Goal: Share content

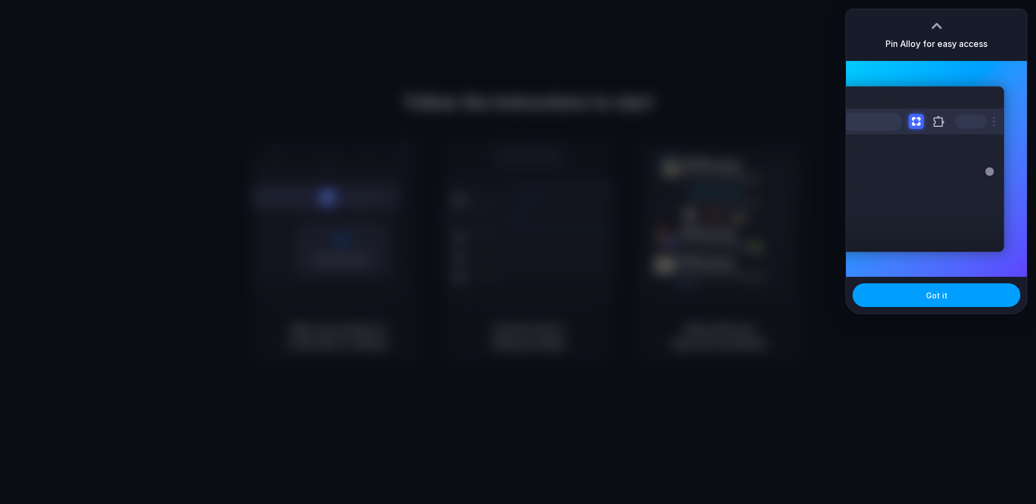
click at [921, 287] on button "Got it" at bounding box center [936, 295] width 168 height 24
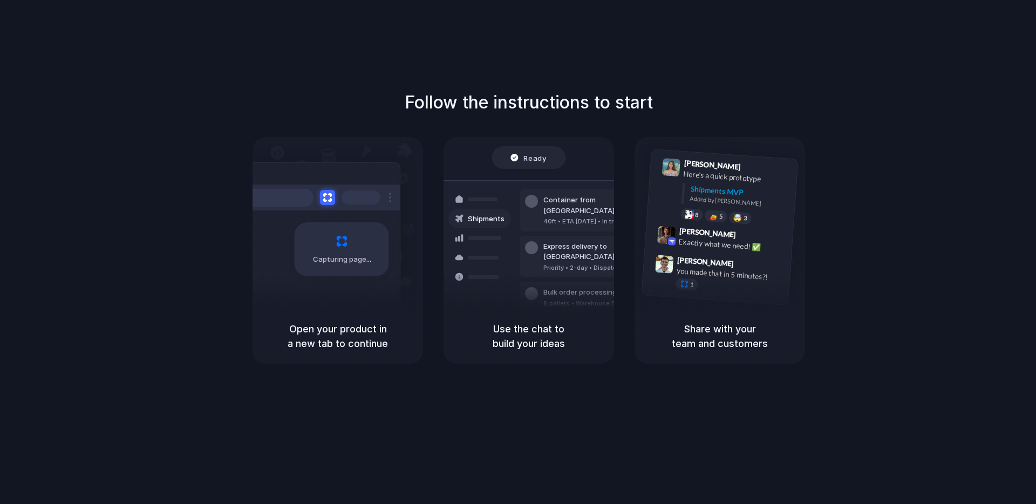
click at [913, 314] on div "Follow the instructions to start Capturing page Open your product in a new tab …" at bounding box center [529, 227] width 1036 height 274
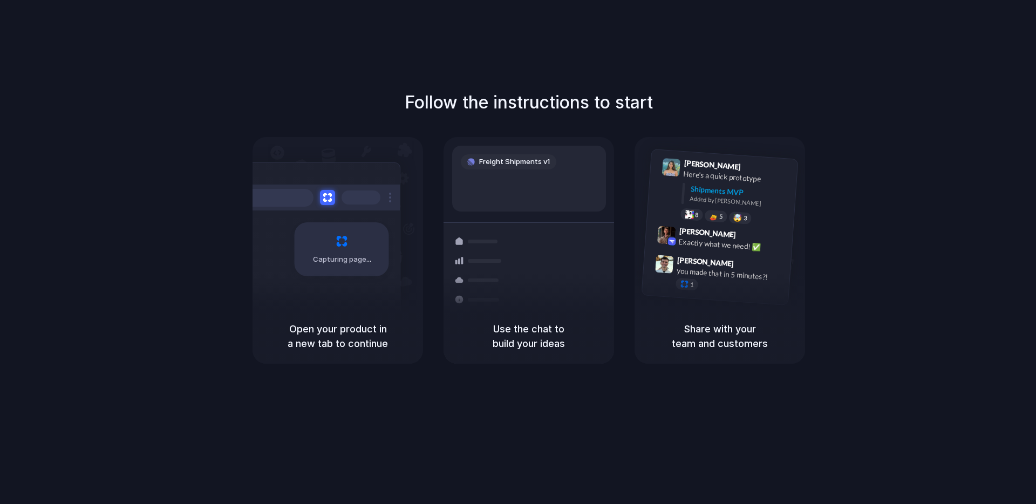
click at [758, 44] on div "Follow the instructions to start Capturing page Open your product in a new tab …" at bounding box center [528, 262] width 1057 height 525
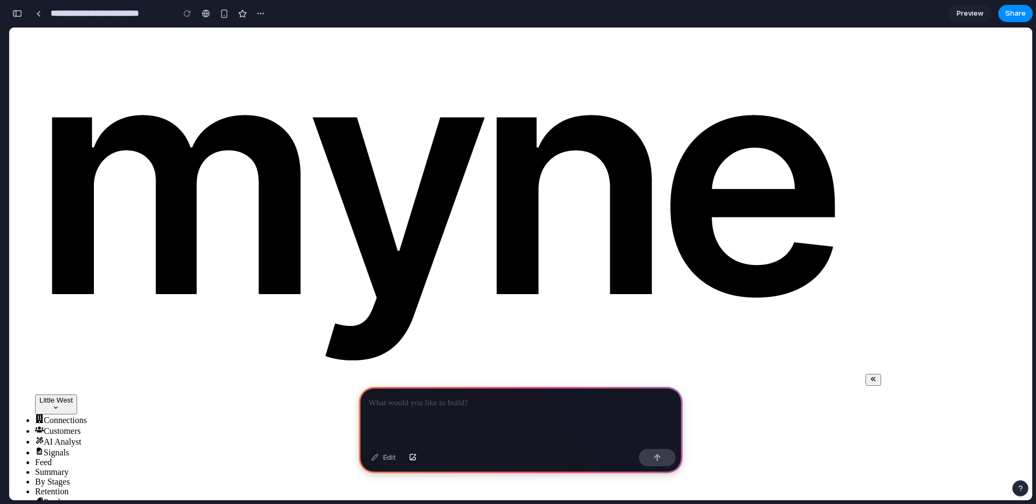
click at [507, 410] on div at bounding box center [521, 416] width 324 height 58
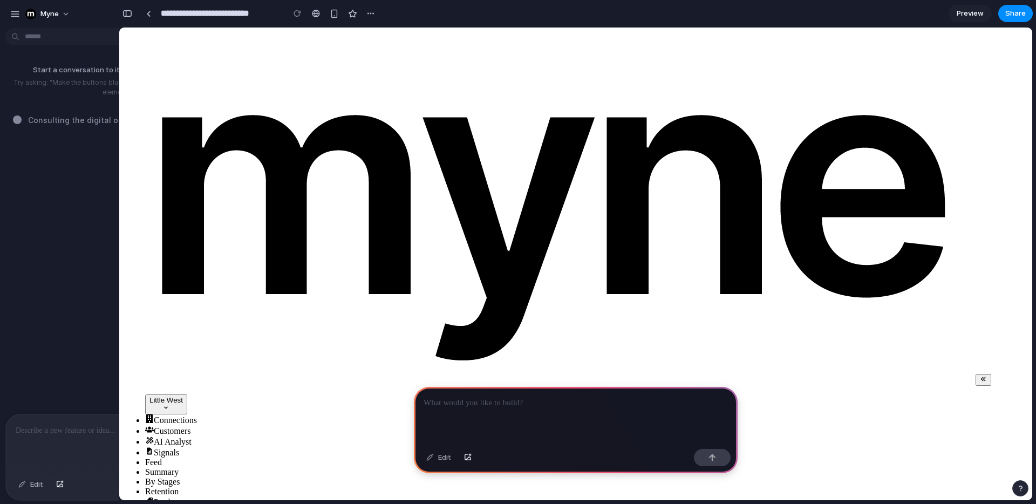
click at [28, 243] on div "Start a conversation to iterate on your prototype! Try asking: "Make the button…" at bounding box center [118, 222] width 236 height 381
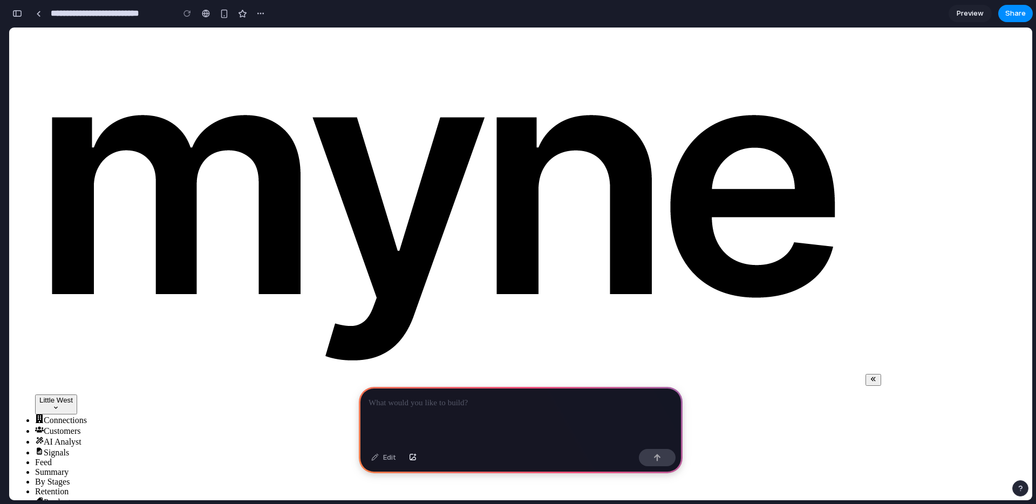
click at [47, 415] on link "Connections" at bounding box center [61, 419] width 52 height 9
click at [55, 415] on span "Connections" at bounding box center [65, 419] width 43 height 9
click at [1017, 10] on span "Share" at bounding box center [1015, 13] width 20 height 11
click at [998, 194] on div "Share ' Prototype from Signals Feed ' Will Gribble Creator Anyone at Myne Full …" at bounding box center [518, 252] width 1036 height 504
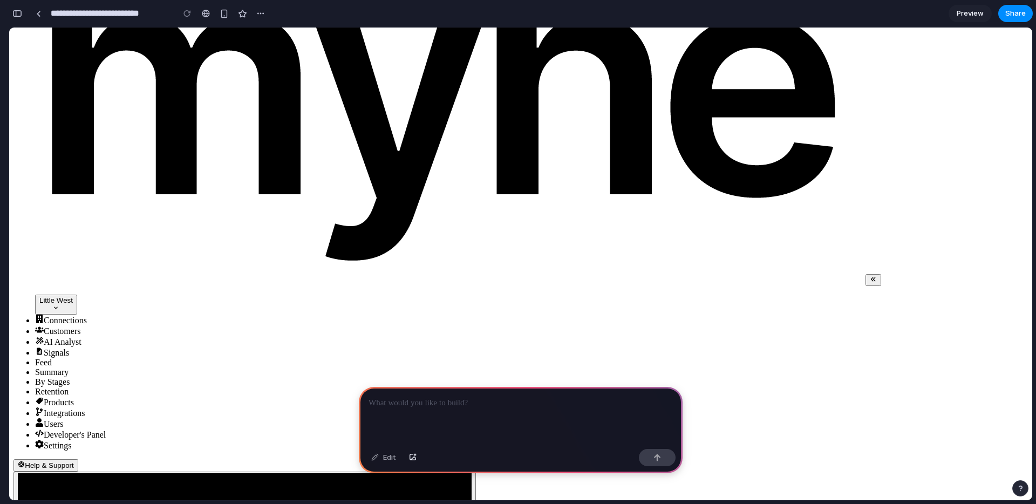
scroll to position [103, 0]
